Goal: Information Seeking & Learning: Learn about a topic

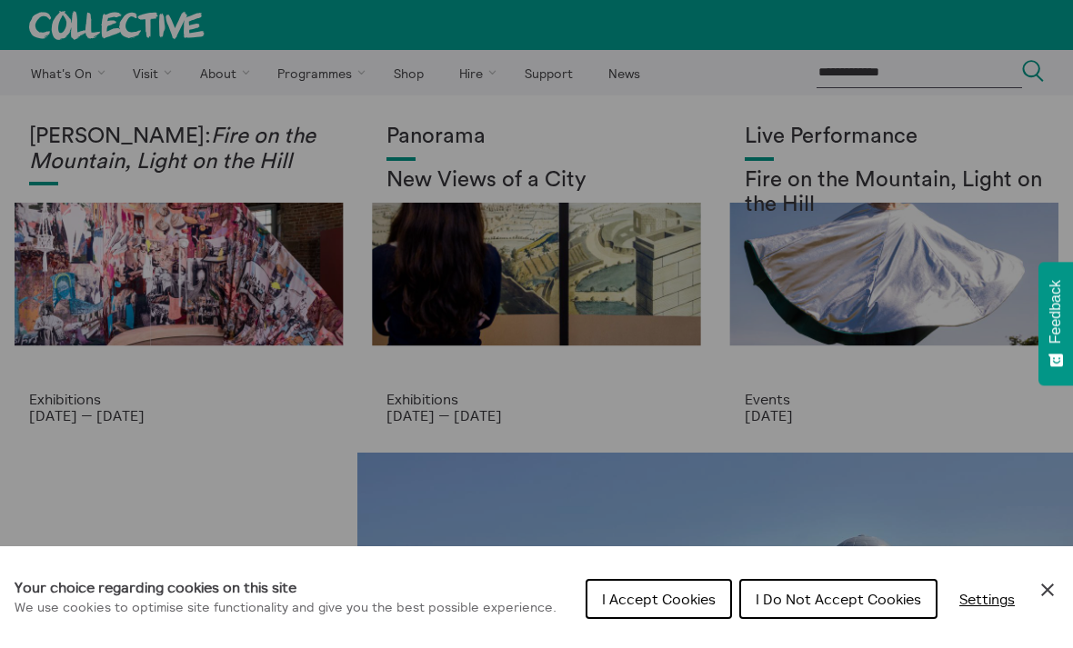
click at [680, 600] on span "I Accept Cookies" at bounding box center [659, 599] width 114 height 18
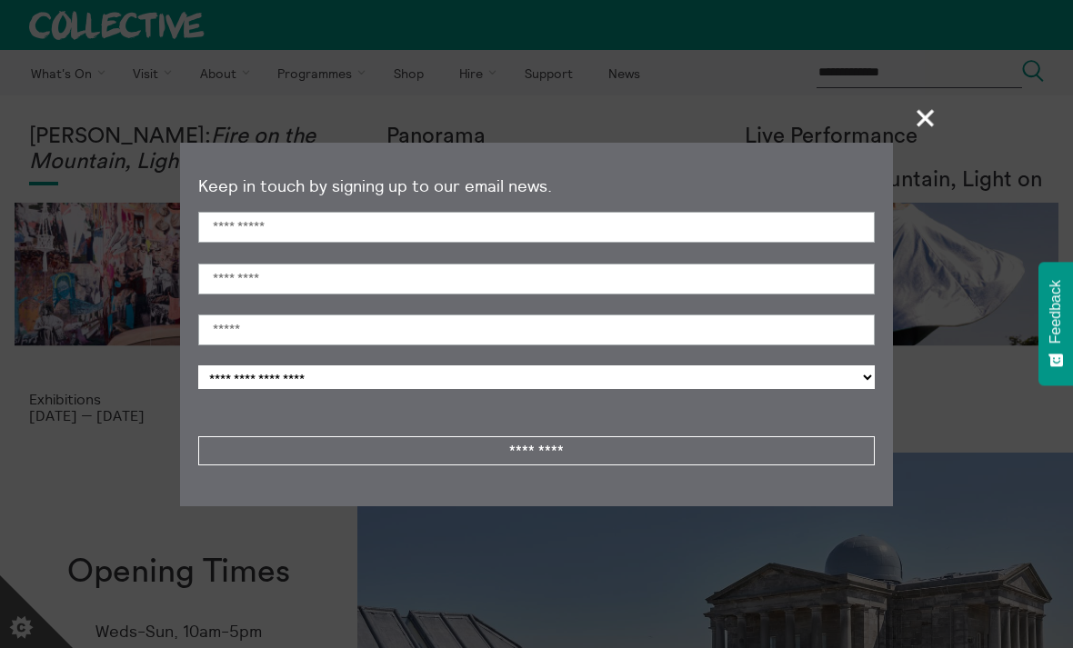
click at [922, 120] on span "+" at bounding box center [926, 118] width 54 height 54
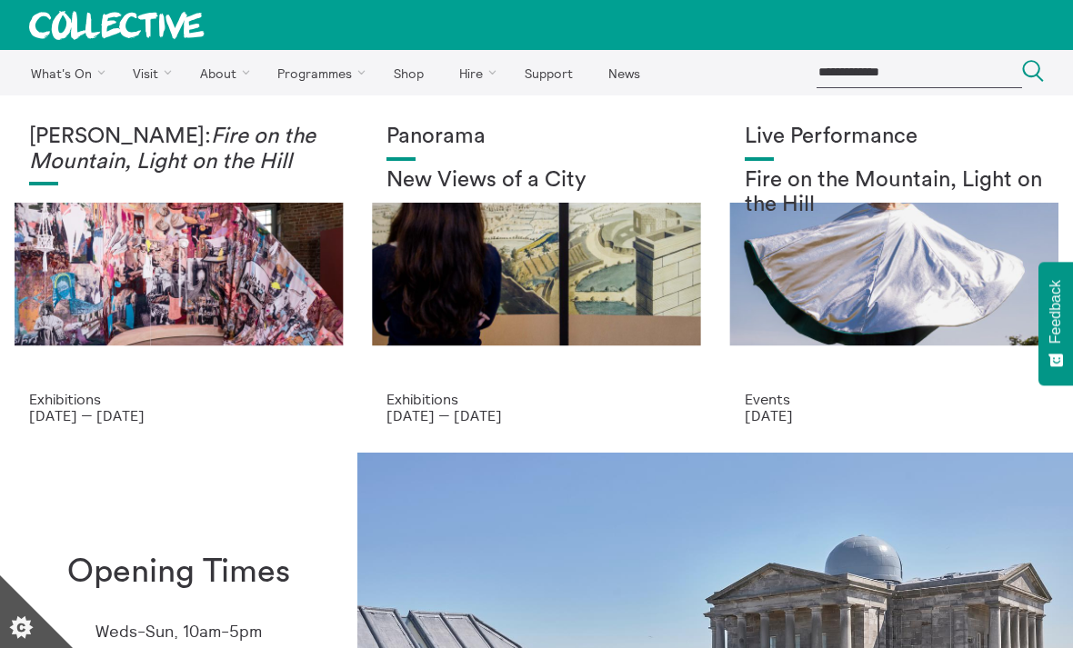
click at [0, 0] on link "Observatory House" at bounding box center [0, 0] width 0 height 0
click at [133, 289] on div "Mercedes Azpilicueta: Fire on the Mountain, Light on the Hill" at bounding box center [178, 258] width 299 height 266
